Goal: Task Accomplishment & Management: Complete application form

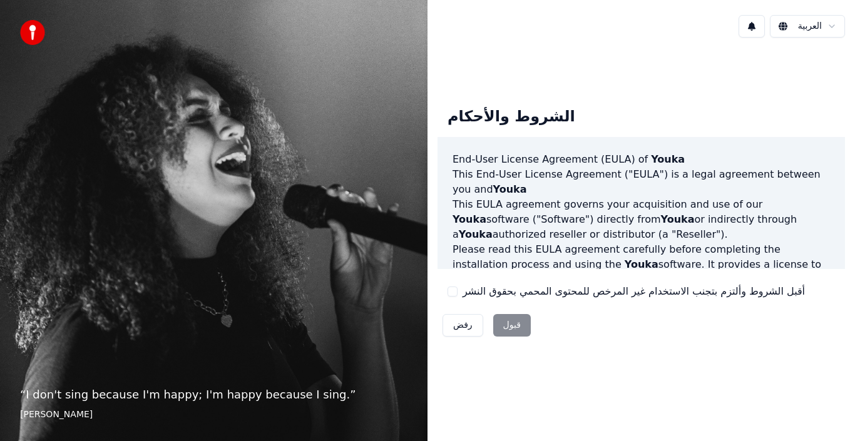
click at [504, 324] on div "رفض قبول" at bounding box center [487, 325] width 98 height 33
click at [831, 23] on html "“ I don't sing because I'm happy; I'm happy because I sing. ” William James الع…" at bounding box center [427, 220] width 855 height 441
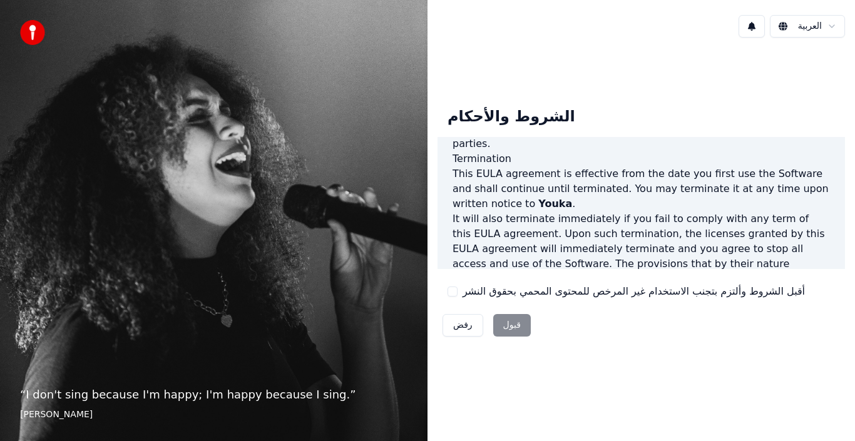
scroll to position [859, 0]
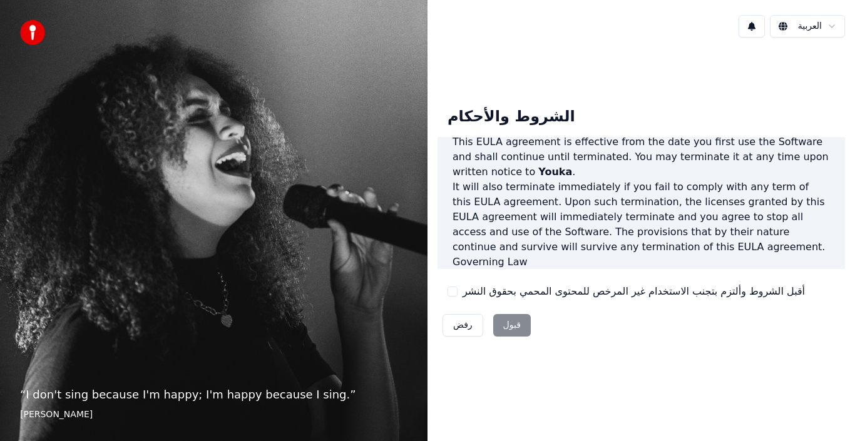
click at [501, 319] on div "رفض قبول" at bounding box center [487, 325] width 98 height 33
click at [513, 321] on div "رفض قبول" at bounding box center [487, 325] width 98 height 33
click at [514, 321] on div "رفض قبول" at bounding box center [487, 325] width 98 height 33
click at [510, 324] on div "رفض قبول" at bounding box center [487, 325] width 98 height 33
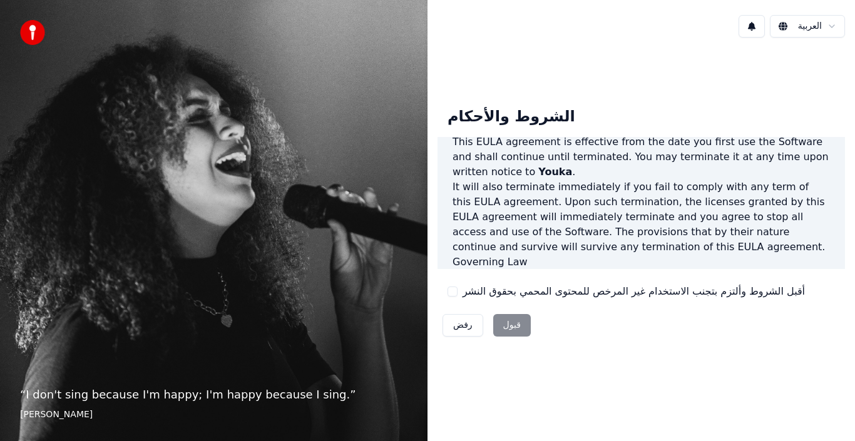
click at [513, 328] on div "رفض قبول" at bounding box center [487, 325] width 98 height 33
click at [508, 325] on div "رفض قبول" at bounding box center [487, 325] width 98 height 33
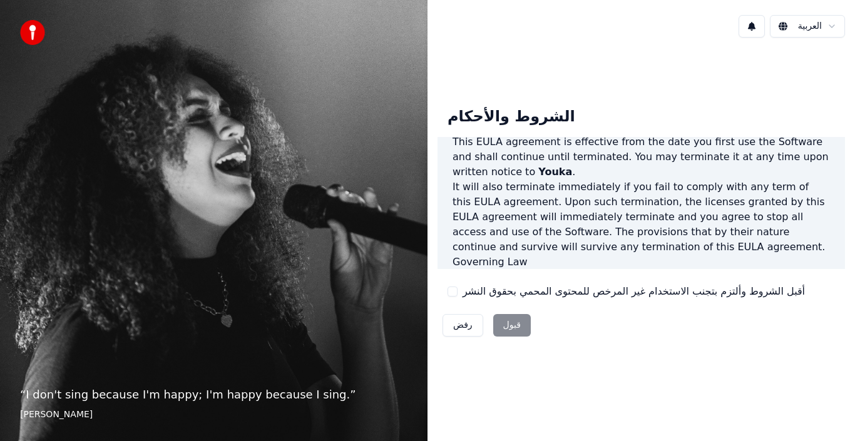
drag, startPoint x: 47, startPoint y: 151, endPoint x: 79, endPoint y: 200, distance: 58.3
click at [61, 174] on div "“ I don't sing because I'm happy; I'm happy because I sing. ” William James" at bounding box center [214, 220] width 428 height 441
click at [513, 327] on div "رفض قبول" at bounding box center [487, 325] width 98 height 33
click at [509, 327] on div "رفض قبول" at bounding box center [487, 325] width 98 height 33
click at [459, 329] on button "رفض" at bounding box center [463, 325] width 41 height 23
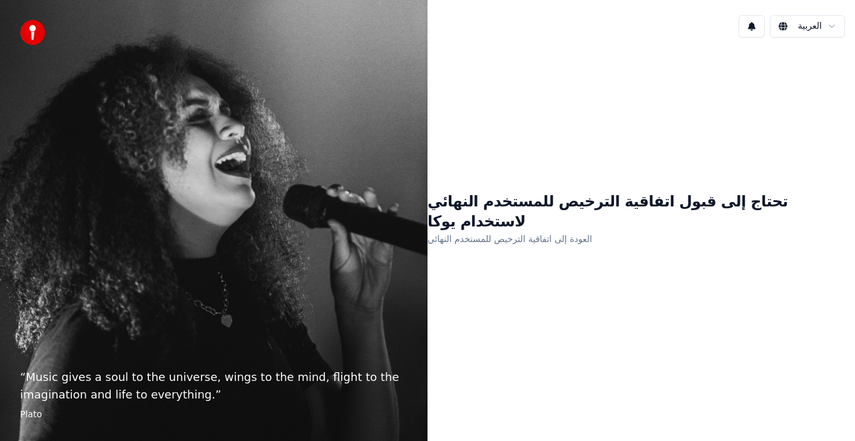
click at [542, 231] on link "العودة إلى اتفاقية الترخيص للمستخدم النهائي" at bounding box center [510, 239] width 165 height 20
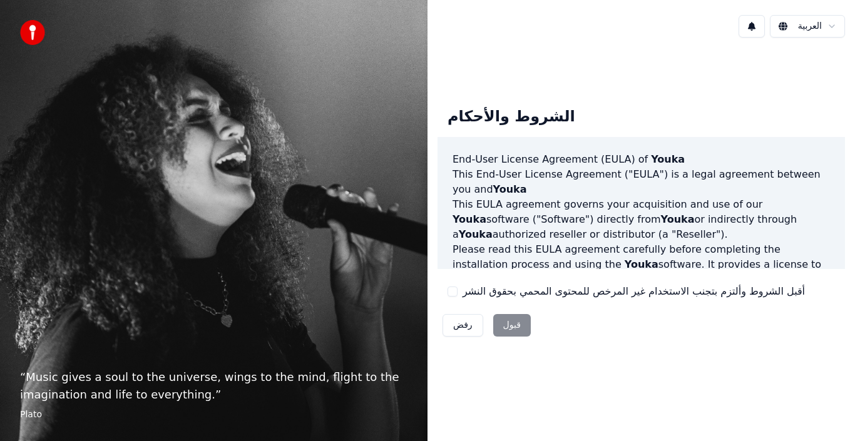
click at [504, 330] on div "رفض قبول" at bounding box center [487, 325] width 98 height 33
click at [508, 321] on div "رفض قبول" at bounding box center [487, 325] width 98 height 33
click at [508, 322] on div "رفض قبول" at bounding box center [487, 325] width 98 height 33
click at [508, 325] on div "رفض قبول" at bounding box center [487, 325] width 98 height 33
click at [506, 326] on div "رفض قبول" at bounding box center [487, 325] width 98 height 33
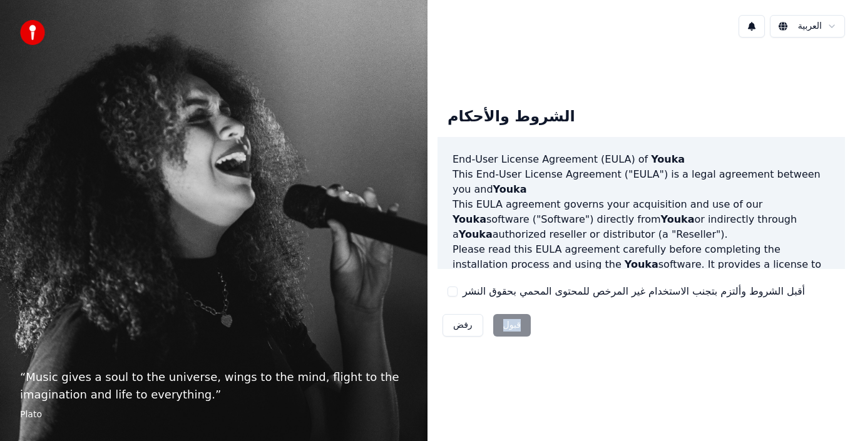
click at [506, 326] on div "رفض قبول" at bounding box center [487, 325] width 98 height 33
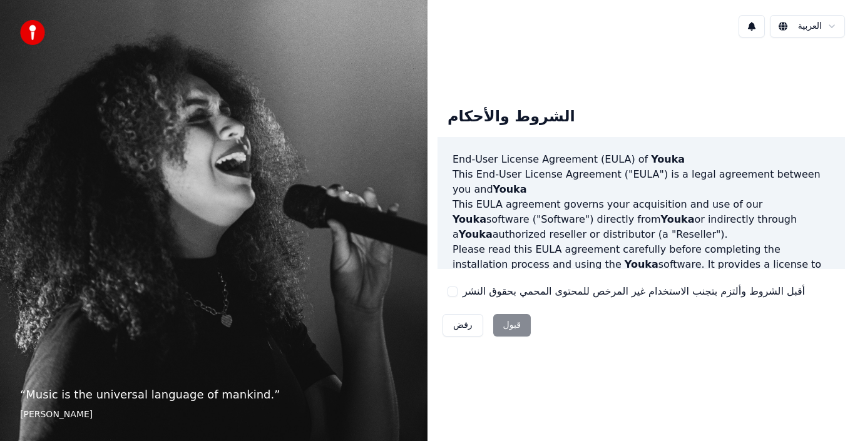
click at [514, 324] on div "رفض قبول" at bounding box center [487, 325] width 98 height 33
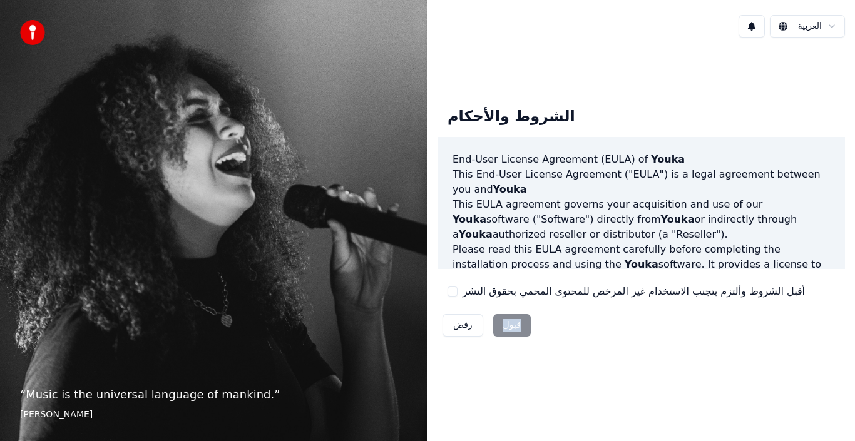
click at [514, 324] on div "رفض قبول" at bounding box center [487, 325] width 98 height 33
click at [103, 260] on div "“ Music is the universal language of mankind. ” [PERSON_NAME]" at bounding box center [214, 220] width 428 height 441
click at [265, 295] on div "“ Music is the universal language of mankind. ” [PERSON_NAME]" at bounding box center [214, 220] width 428 height 441
click at [212, 401] on p "“ Music is the universal language of mankind. ”" at bounding box center [213, 395] width 387 height 18
click at [70, 420] on footer "[PERSON_NAME]" at bounding box center [213, 415] width 387 height 13
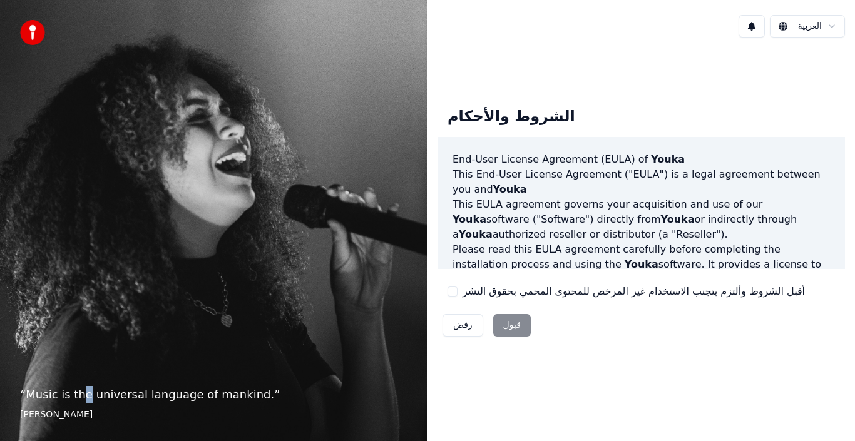
click at [81, 393] on p "“ Music is the universal language of mankind. ”" at bounding box center [213, 395] width 387 height 18
click at [750, 28] on button at bounding box center [752, 26] width 26 height 23
click at [719, 96] on div "الشروط والأحكام End-User License Agreement ([PERSON_NAME]) of Youka This End-Us…" at bounding box center [642, 219] width 428 height 265
click at [31, 31] on img at bounding box center [32, 32] width 25 height 25
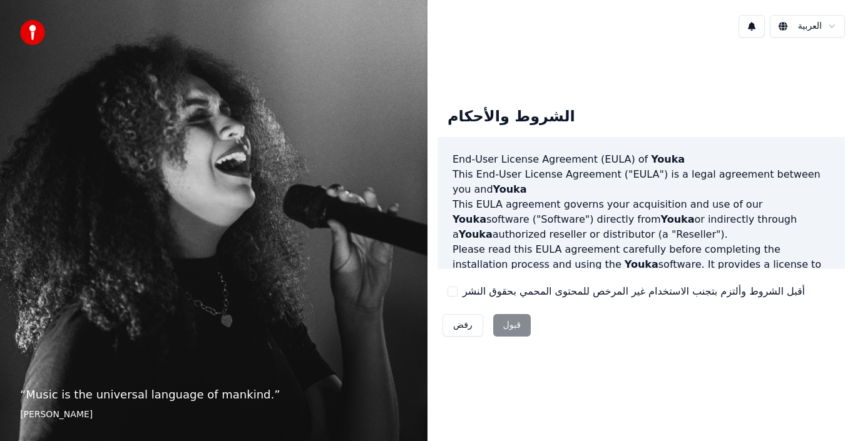
drag, startPoint x: 31, startPoint y: 31, endPoint x: 46, endPoint y: 31, distance: 15.0
click at [32, 31] on img at bounding box center [32, 32] width 25 height 25
click at [508, 322] on div "رفض قبول" at bounding box center [487, 325] width 98 height 33
click at [514, 324] on div "رفض قبول" at bounding box center [487, 325] width 98 height 33
click at [506, 327] on div "رفض قبول" at bounding box center [487, 325] width 98 height 33
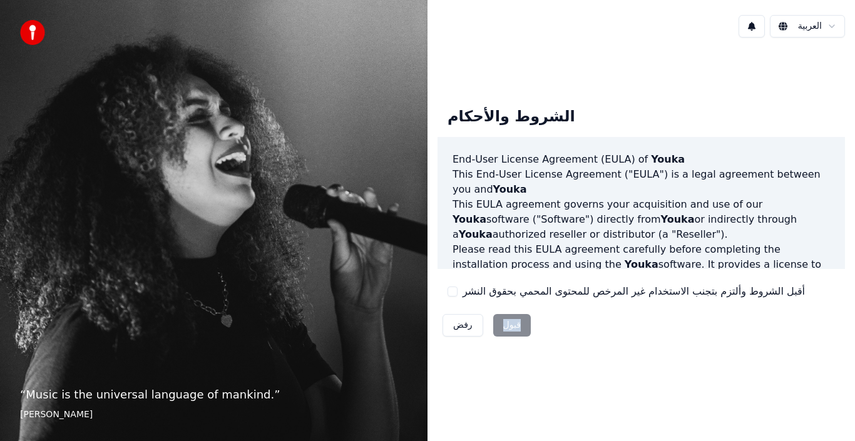
click at [506, 327] on div "رفض قبول" at bounding box center [487, 325] width 98 height 33
click at [836, 264] on div "End-User License Agreement ([PERSON_NAME]) of Youka This End-User License Agree…" at bounding box center [641, 203] width 407 height 133
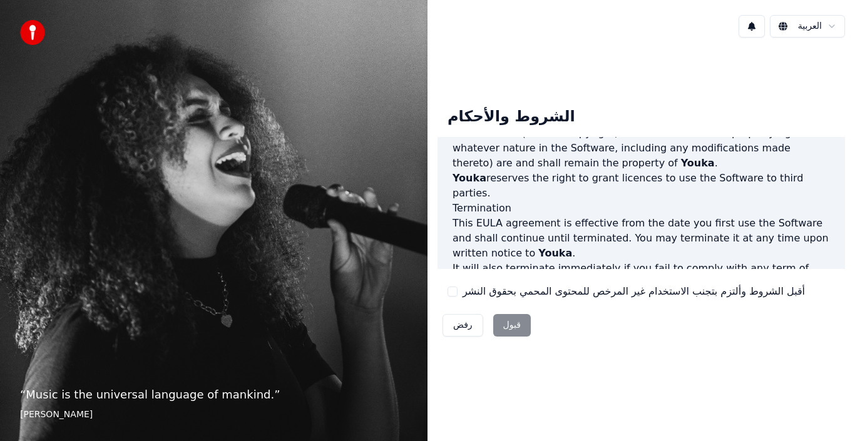
scroll to position [859, 0]
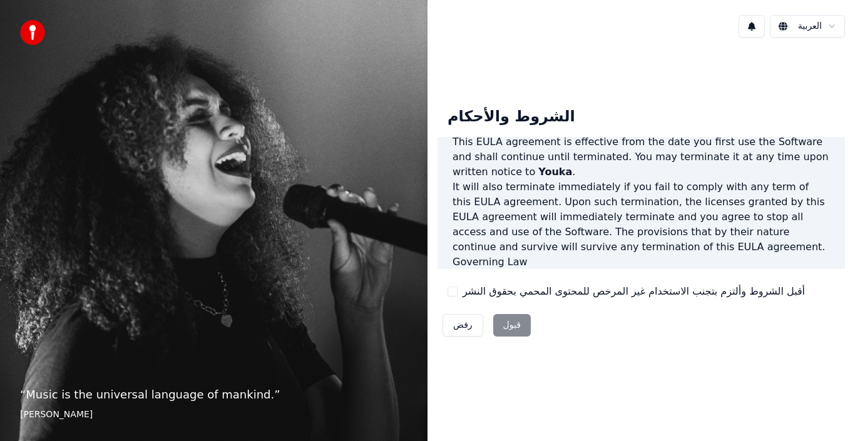
click at [513, 324] on div "رفض قبول" at bounding box center [487, 325] width 98 height 33
click at [512, 324] on div "رفض قبول" at bounding box center [487, 325] width 98 height 33
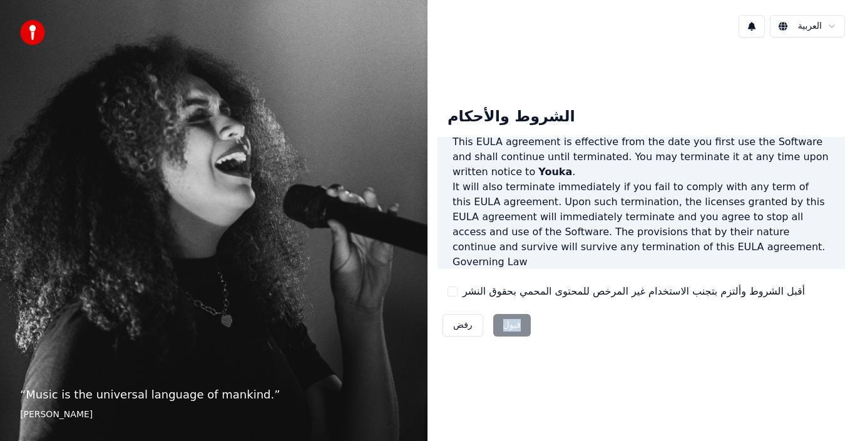
click at [512, 324] on div "رفض قبول" at bounding box center [487, 325] width 98 height 33
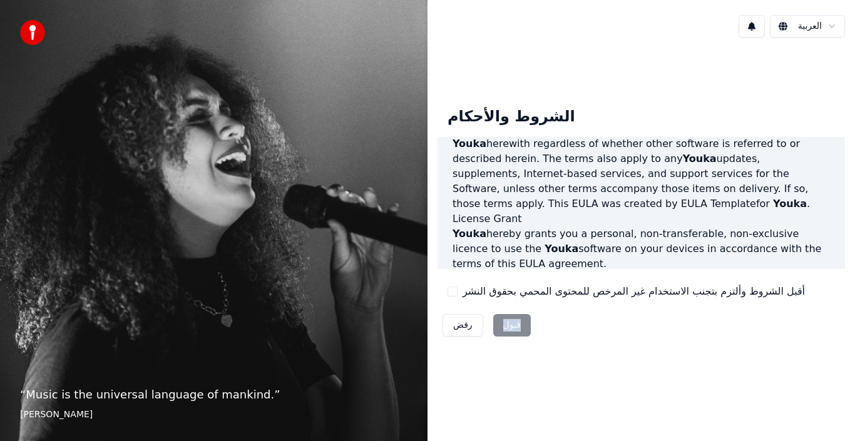
scroll to position [0, 0]
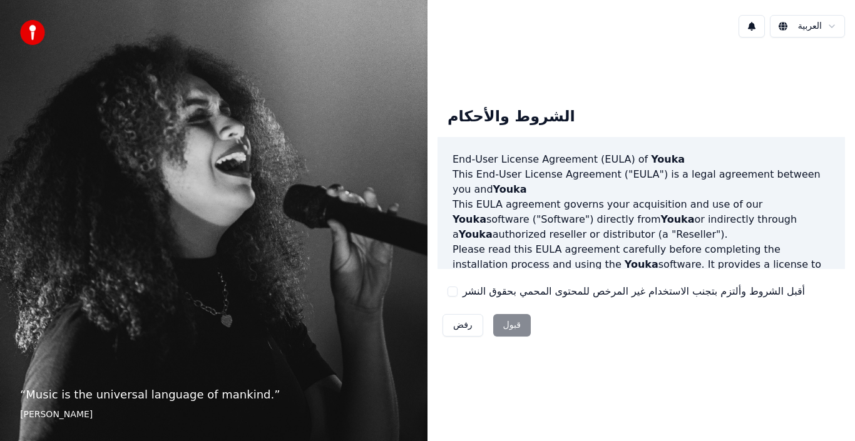
click at [493, 190] on span "Youka" at bounding box center [510, 189] width 34 height 12
click at [653, 157] on span "Youka" at bounding box center [668, 159] width 34 height 12
click at [510, 330] on div "رفض قبول" at bounding box center [487, 325] width 98 height 33
click at [510, 327] on div "رفض قبول" at bounding box center [487, 325] width 98 height 33
click at [510, 319] on div "رفض قبول" at bounding box center [487, 325] width 98 height 33
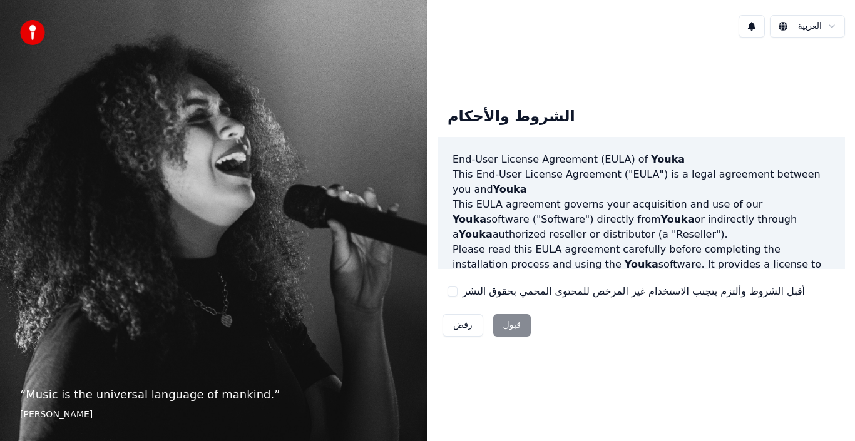
click at [512, 324] on div "رفض قبول" at bounding box center [487, 325] width 98 height 33
click at [374, 260] on div "“ Music is the universal language of mankind. ” [PERSON_NAME]" at bounding box center [214, 220] width 428 height 441
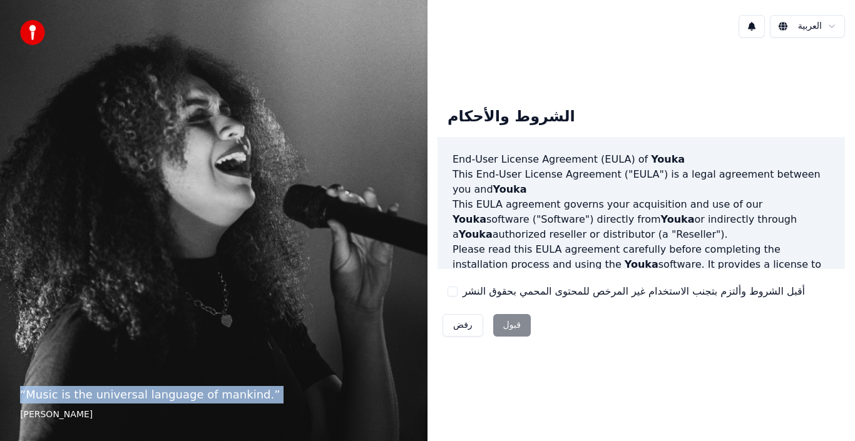
click at [374, 260] on div "“ Music is the universal language of mankind. ” [PERSON_NAME]" at bounding box center [214, 220] width 428 height 441
click at [182, 395] on p "“ Music is the universal language of mankind. ”" at bounding box center [213, 395] width 387 height 18
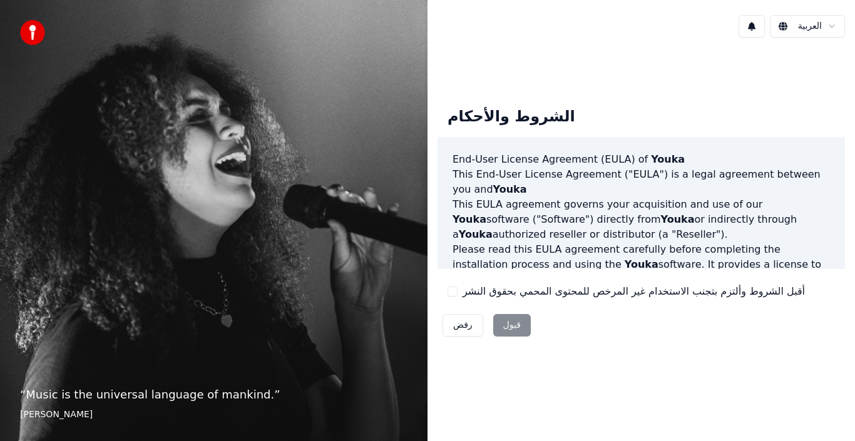
click at [182, 394] on p "“ Music is the universal language of mankind. ”" at bounding box center [213, 395] width 387 height 18
click at [196, 402] on p "“ Music is the universal language of mankind. ”" at bounding box center [213, 395] width 387 height 18
click at [456, 299] on div "أقبل الشروط وألتزم بتجنب الاستخدام غير المرخص للمحتوى المحمي بحقوق النشر" at bounding box center [626, 291] width 357 height 15
click at [272, 287] on div "“ Music is the universal language of mankind. ” [PERSON_NAME]" at bounding box center [214, 220] width 428 height 441
click at [274, 280] on div "“ Music is the universal language of mankind. ” [PERSON_NAME]" at bounding box center [214, 220] width 428 height 441
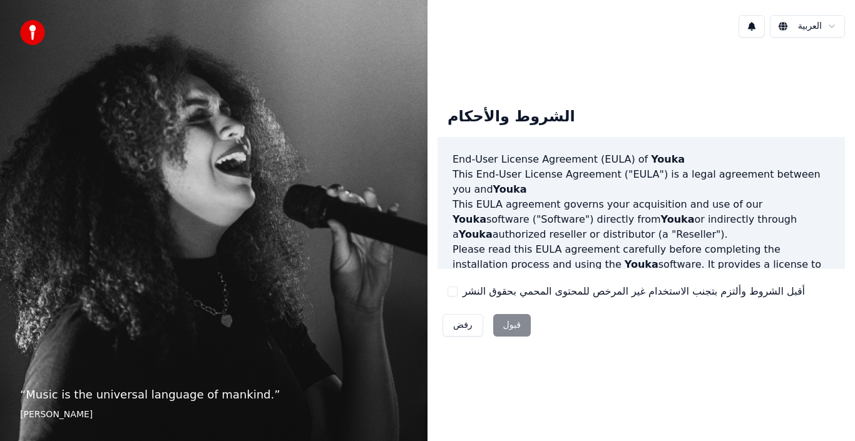
click at [272, 282] on div "“ Music is the universal language of mankind. ” [PERSON_NAME]" at bounding box center [214, 220] width 428 height 441
click at [216, 320] on div "“ Music is the universal language of mankind. ” [PERSON_NAME]" at bounding box center [214, 220] width 428 height 441
click at [216, 317] on div "“ Music is the universal language of mankind. ” [PERSON_NAME]" at bounding box center [214, 220] width 428 height 441
click at [216, 315] on div "“ Music is the universal language of mankind. ” [PERSON_NAME]" at bounding box center [214, 220] width 428 height 441
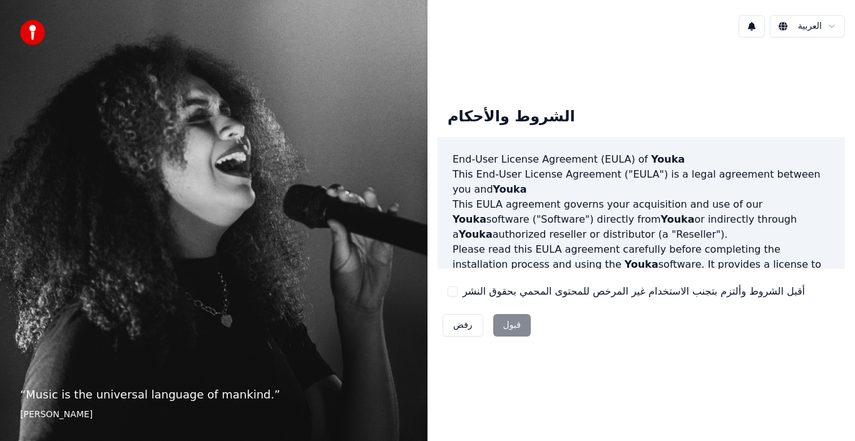
click at [94, 416] on footer "[PERSON_NAME]" at bounding box center [213, 415] width 387 height 13
click at [95, 415] on footer "[PERSON_NAME]" at bounding box center [213, 415] width 387 height 13
drag, startPoint x: 6, startPoint y: 372, endPoint x: 14, endPoint y: 346, distance: 27.7
click at [8, 370] on div "“ Music is the universal language of mankind. ” [PERSON_NAME]" at bounding box center [214, 220] width 428 height 441
drag, startPoint x: 14, startPoint y: 343, endPoint x: 27, endPoint y: 276, distance: 68.1
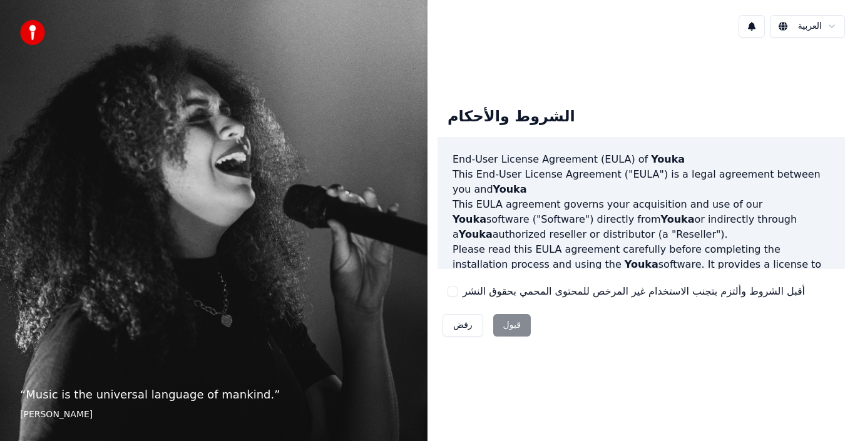
click at [15, 341] on div "“ Music is the universal language of mankind. ” [PERSON_NAME]" at bounding box center [214, 220] width 428 height 441
drag, startPoint x: 54, startPoint y: 13, endPoint x: 34, endPoint y: 19, distance: 21.8
click at [53, 13] on div "“ Music is the universal language of mankind. ” [PERSON_NAME]" at bounding box center [214, 220] width 428 height 441
click at [33, 19] on div "“ Music is the universal language of mankind. ” [PERSON_NAME]" at bounding box center [214, 220] width 428 height 441
click at [30, 26] on img at bounding box center [32, 32] width 25 height 25
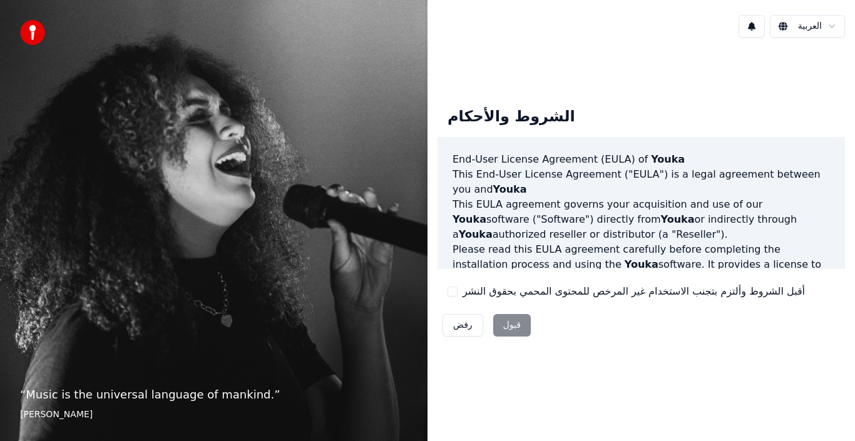
click at [29, 26] on img at bounding box center [32, 32] width 25 height 25
click at [29, 25] on img at bounding box center [32, 32] width 25 height 25
click at [488, 111] on div "الشروط والأحكام" at bounding box center [512, 117] width 148 height 40
click at [476, 129] on div "الشروط والأحكام" at bounding box center [512, 117] width 148 height 40
click at [510, 329] on div "رفض قبول" at bounding box center [487, 325] width 98 height 33
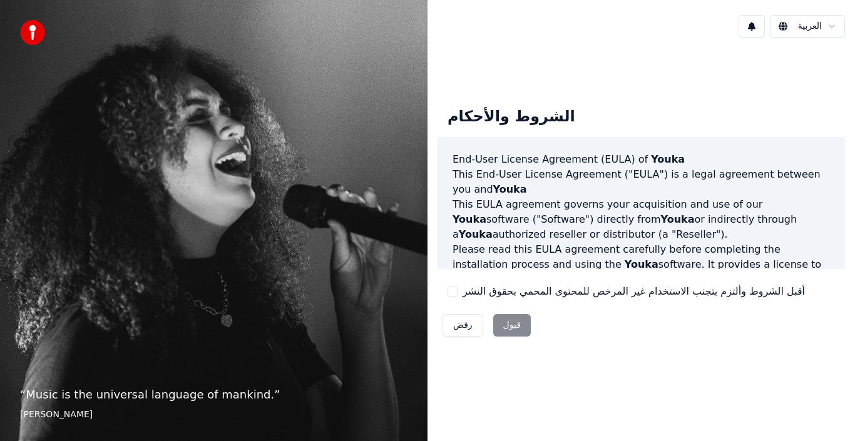
click at [510, 327] on div "رفض قبول" at bounding box center [487, 325] width 98 height 33
click at [510, 324] on div "رفض قبول" at bounding box center [487, 325] width 98 height 33
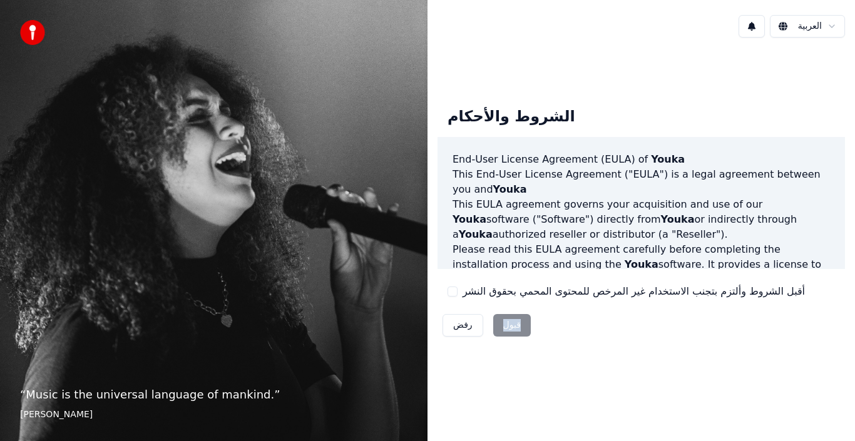
click at [506, 328] on div "رفض قبول" at bounding box center [487, 325] width 98 height 33
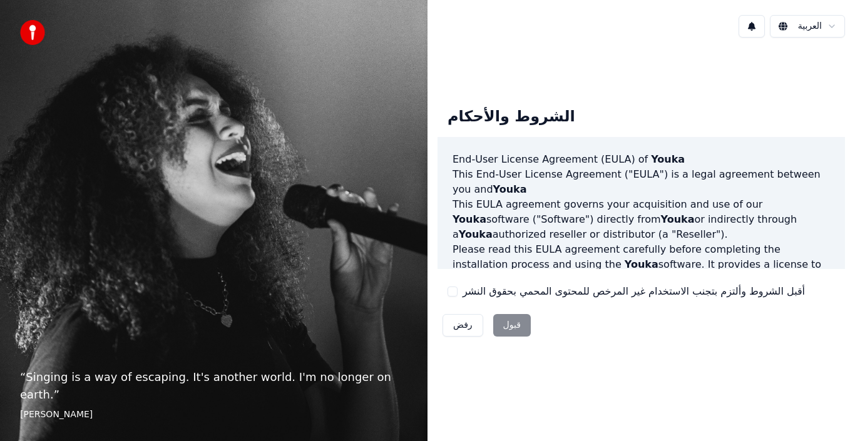
click at [517, 324] on div "رفض قبول" at bounding box center [487, 325] width 98 height 33
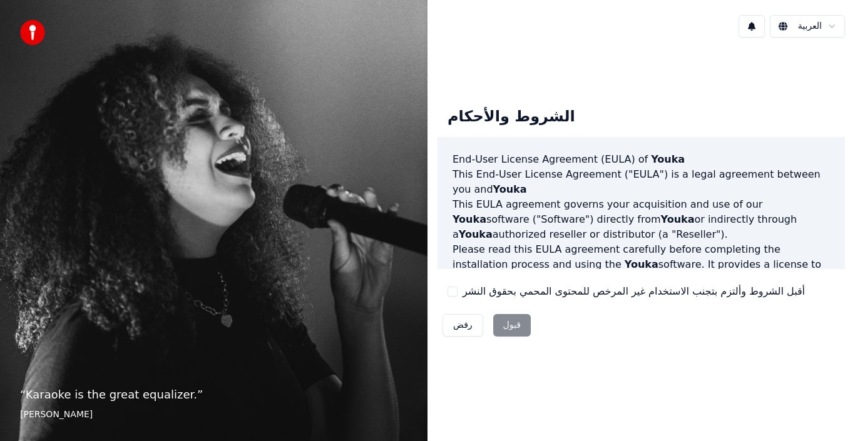
click at [834, 25] on html "“ Karaoke is the great equalizer. ” Aisha Tyler العربية الشروط والأحكام End-Use…" at bounding box center [427, 220] width 855 height 441
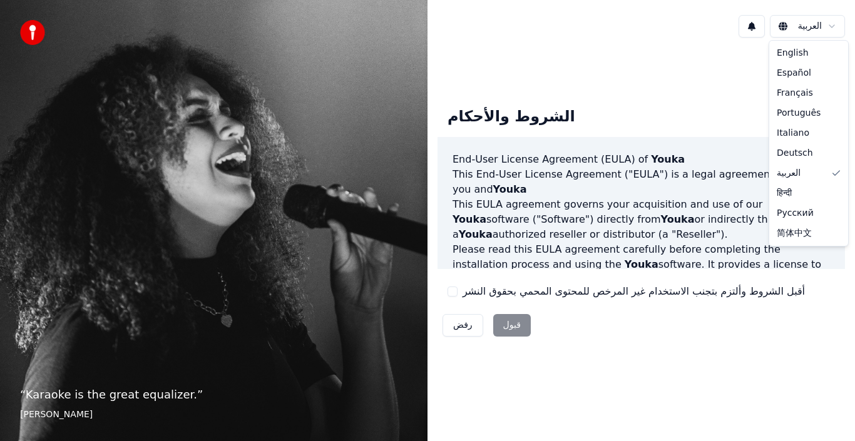
click at [834, 25] on html "“ Karaoke is the great equalizer. ” Aisha Tyler العربية الشروط والأحكام End-Use…" at bounding box center [427, 220] width 855 height 441
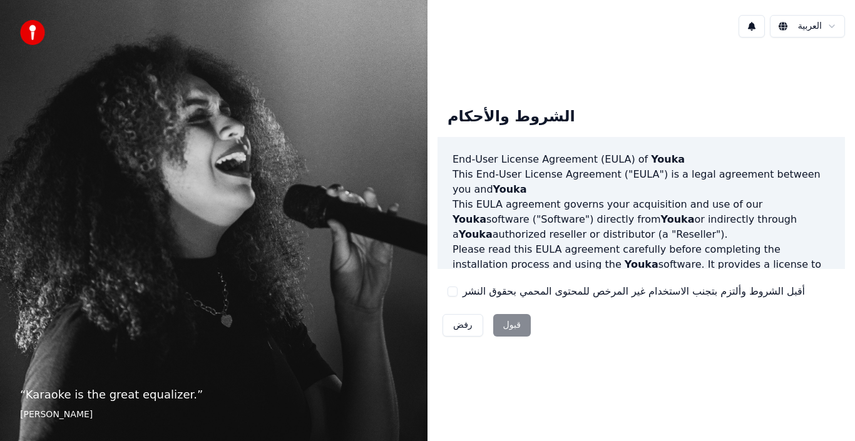
click at [511, 325] on div "رفض قبول" at bounding box center [487, 325] width 98 height 33
click at [517, 327] on div "رفض قبول" at bounding box center [487, 325] width 98 height 33
click at [515, 323] on div "رفض قبول" at bounding box center [487, 325] width 98 height 33
click at [458, 325] on button "رفض" at bounding box center [463, 325] width 41 height 23
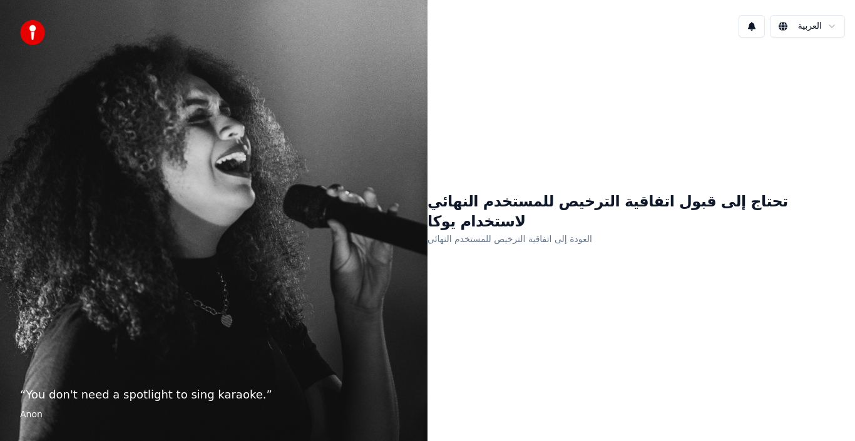
click at [681, 207] on h1 "تحتاج إلى قبول اتفاقية الترخيص للمستخدم النهائي لاستخدام يوكا" at bounding box center [642, 212] width 428 height 40
click at [508, 229] on link "العودة إلى اتفاقية الترخيص للمستخدم النهائي" at bounding box center [510, 239] width 165 height 20
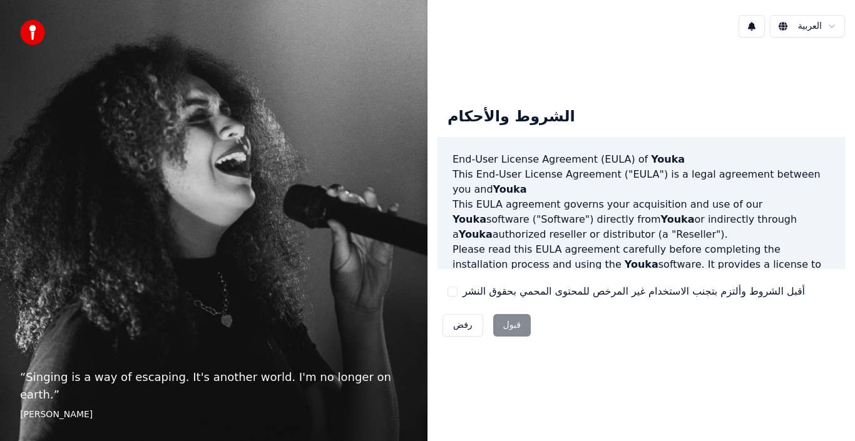
click at [502, 322] on div "رفض قبول" at bounding box center [487, 325] width 98 height 33
click at [513, 324] on div "رفض قبول" at bounding box center [487, 325] width 98 height 33
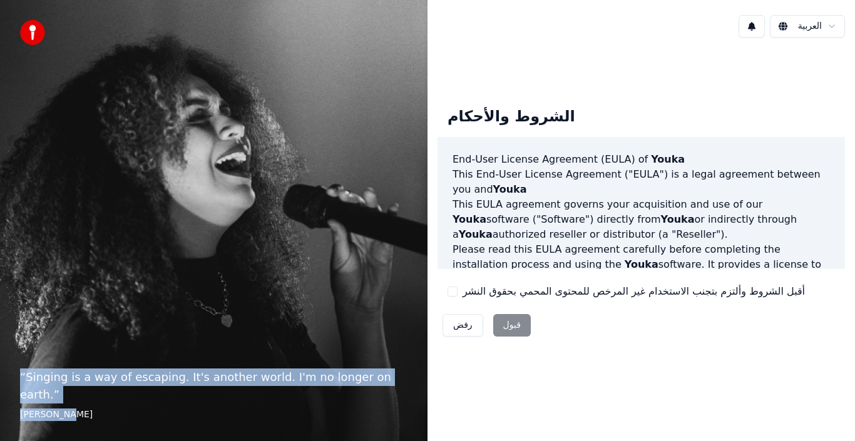
drag, startPoint x: 16, startPoint y: 399, endPoint x: 358, endPoint y: 437, distance: 343.9
click at [357, 437] on div "“ Singing is a way of escaping. It's another world. I'm no longer on earth. ” E…" at bounding box center [214, 220] width 428 height 441
click at [248, 397] on p "“ Singing is a way of escaping. It's another world. I'm no longer on earth. ”" at bounding box center [213, 386] width 387 height 35
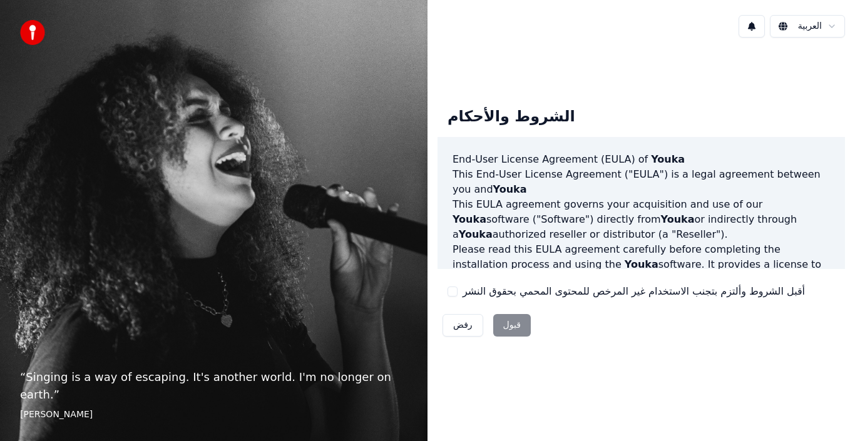
click at [248, 397] on p "“ Singing is a way of escaping. It's another world. I'm no longer on earth. ”" at bounding box center [213, 386] width 387 height 35
click at [247, 397] on p "“ Singing is a way of escaping. It's another world. I'm no longer on earth. ”" at bounding box center [213, 386] width 387 height 35
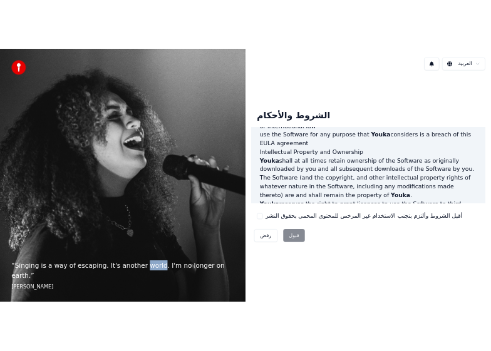
scroll to position [859, 0]
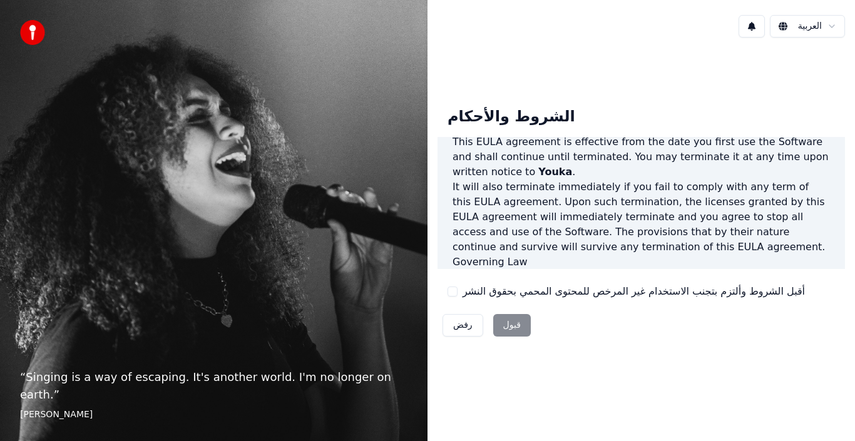
click at [518, 324] on div "رفض قبول" at bounding box center [487, 325] width 98 height 33
